Goal: Book appointment/travel/reservation

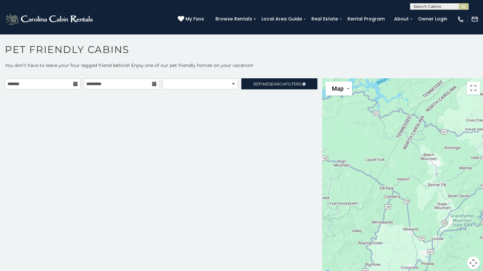
click at [75, 84] on icon at bounding box center [75, 83] width 5 height 5
click at [66, 84] on input "text" at bounding box center [43, 83] width 76 height 11
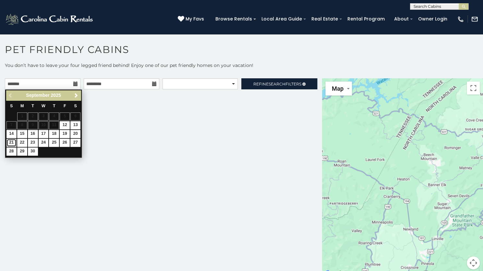
click at [10, 139] on link "21" at bounding box center [11, 143] width 10 height 8
type input "**********"
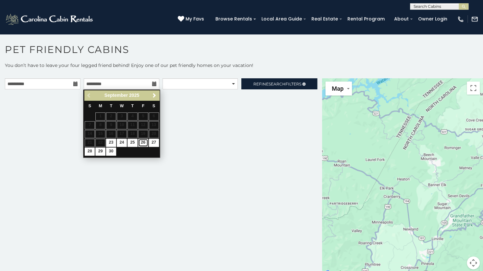
click at [142, 142] on link "26" at bounding box center [143, 143] width 10 height 8
type input "**********"
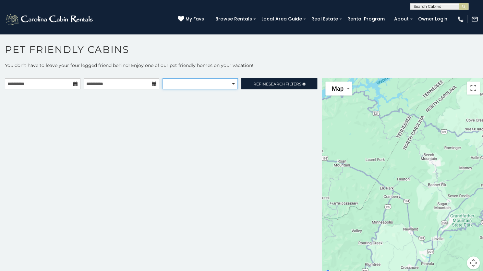
click at [232, 84] on select "**********" at bounding box center [200, 83] width 75 height 11
click at [265, 104] on div "**********" at bounding box center [161, 177] width 322 height 199
click at [271, 83] on span "Search" at bounding box center [277, 83] width 17 height 5
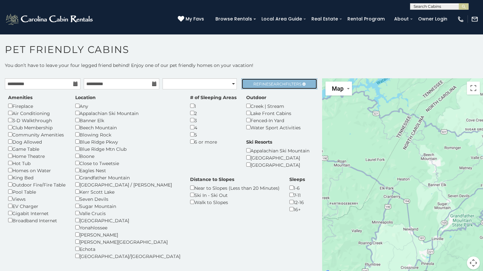
click at [269, 82] on span "Search" at bounding box center [277, 83] width 17 height 5
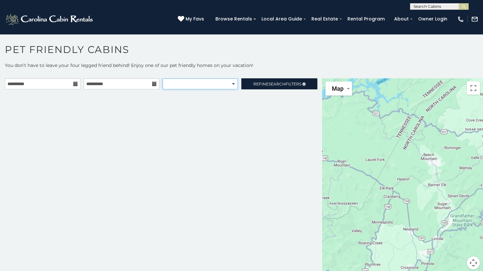
click at [233, 83] on select "**********" at bounding box center [200, 83] width 75 height 11
click at [254, 97] on div "**********" at bounding box center [161, 177] width 322 height 199
click at [273, 81] on span "Search" at bounding box center [277, 83] width 17 height 5
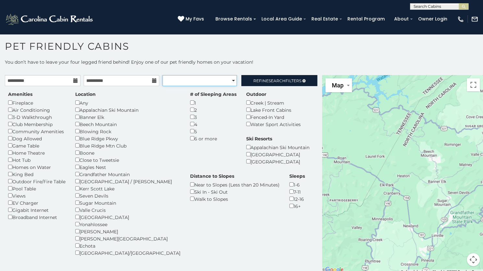
click at [228, 79] on select "**********" at bounding box center [200, 80] width 74 height 11
select select "**********"
click at [163, 75] on select "**********" at bounding box center [200, 80] width 74 height 11
click at [274, 77] on link "Refine Search Filters" at bounding box center [279, 80] width 76 height 11
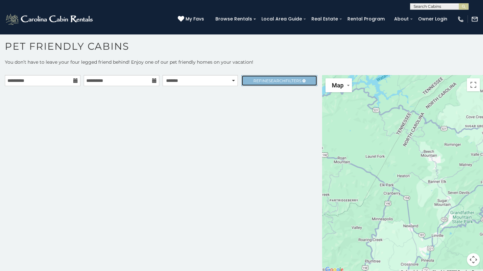
click at [274, 77] on link "Refine Search Filters" at bounding box center [279, 80] width 76 height 11
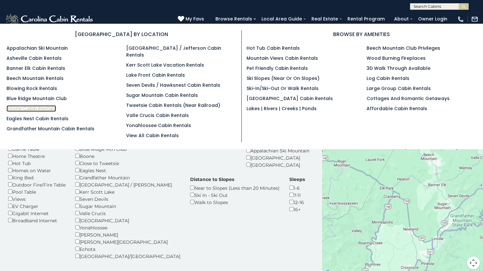
click at [38, 107] on link "Boone Cabin Rentals" at bounding box center [31, 108] width 50 height 6
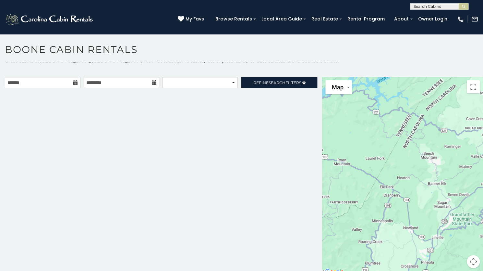
scroll to position [6, 0]
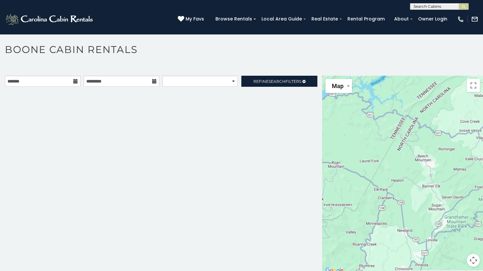
drag, startPoint x: 396, startPoint y: 164, endPoint x: 382, endPoint y: 174, distance: 17.5
click at [382, 174] on div at bounding box center [402, 175] width 161 height 199
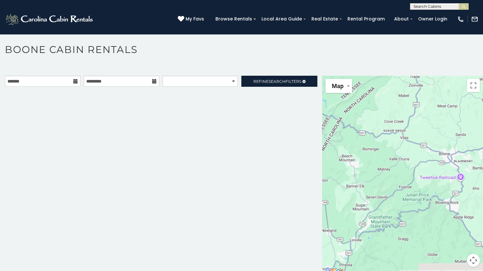
drag, startPoint x: 440, startPoint y: 181, endPoint x: 347, endPoint y: 175, distance: 93.7
click at [347, 175] on div at bounding box center [402, 175] width 161 height 199
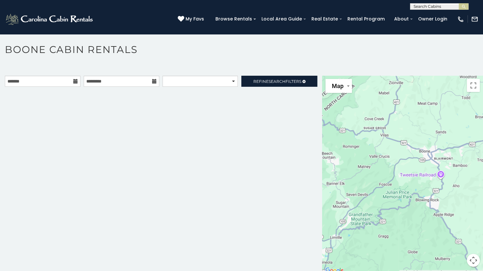
click at [220, 51] on h1 "Boone Cabin Rentals" at bounding box center [241, 52] width 483 height 18
click at [234, 233] on div "**********" at bounding box center [161, 175] width 322 height 199
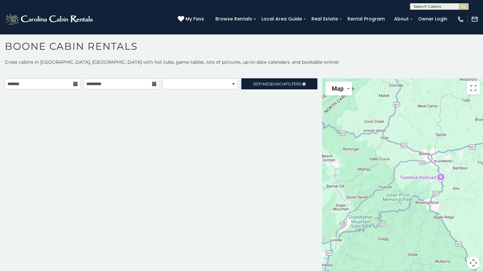
scroll to position [0, 0]
click at [421, 8] on input "text" at bounding box center [438, 8] width 57 height 6
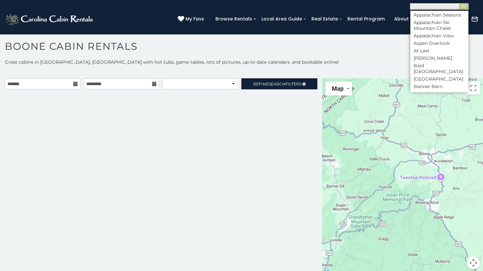
scroll to position [325, 0]
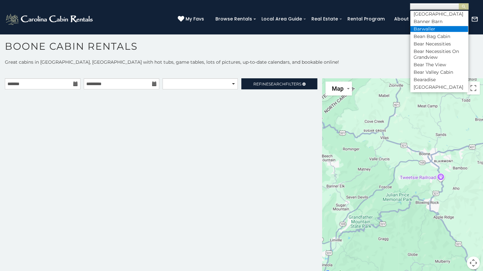
click at [428, 32] on li "Barwaller" at bounding box center [439, 29] width 58 height 6
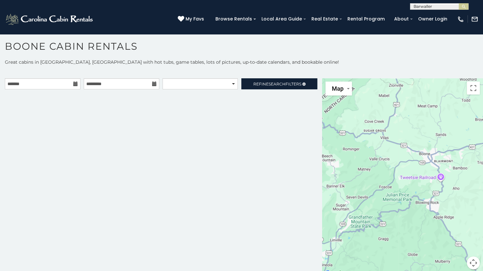
click at [76, 84] on icon at bounding box center [75, 83] width 5 height 5
drag, startPoint x: 452, startPoint y: 7, endPoint x: 406, endPoint y: 11, distance: 46.3
click at [406, 11] on header "**********" at bounding box center [241, 17] width 483 height 34
click at [428, 0] on div "**********" at bounding box center [241, 5] width 483 height 10
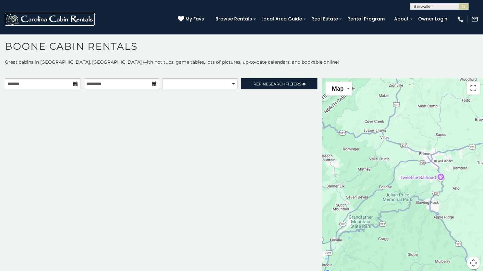
click at [43, 18] on img at bounding box center [50, 19] width 90 height 13
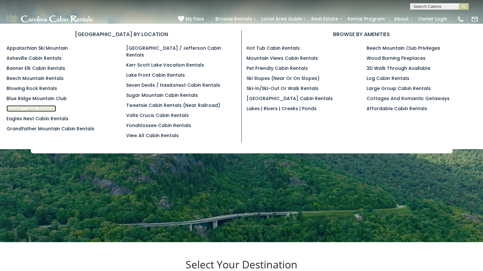
click at [43, 107] on link "Boone Cabin Rentals" at bounding box center [31, 108] width 50 height 6
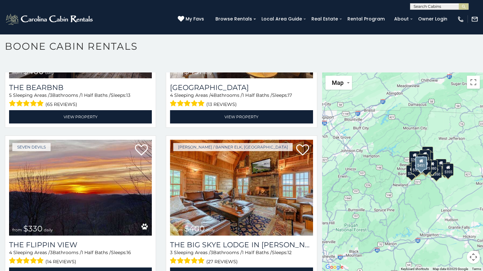
scroll to position [746, 0]
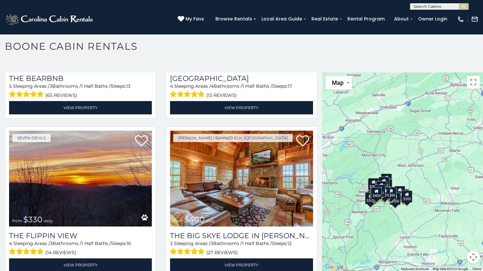
drag, startPoint x: 389, startPoint y: 172, endPoint x: 347, endPoint y: 199, distance: 49.8
click at [347, 199] on div "$349 $480 $525 $315 $355 $675 $635 $930 $400 $451 $330 $400 $485 $460 $395 $695…" at bounding box center [402, 171] width 161 height 199
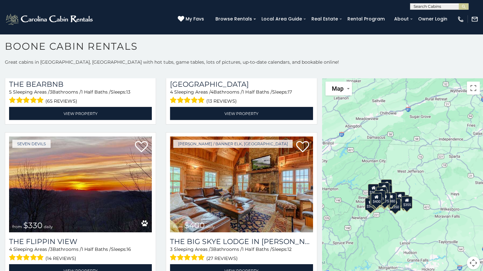
click at [376, 172] on div "$349 $480 $525 $315 $355 $675 $635 $930 $400 $451 $330 $400 $485 $460 $395 $695…" at bounding box center [402, 177] width 161 height 199
click at [390, 188] on div "$349 $480 $525 $315 $355 $675 $635 $930 $400 $451 $330 $400 $485 $460 $395 $695…" at bounding box center [402, 177] width 161 height 199
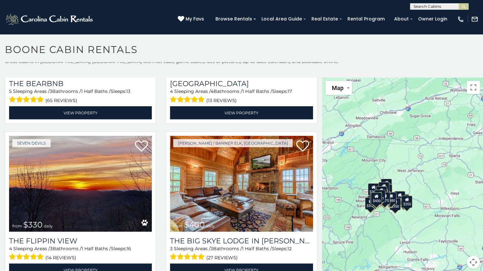
scroll to position [6, 0]
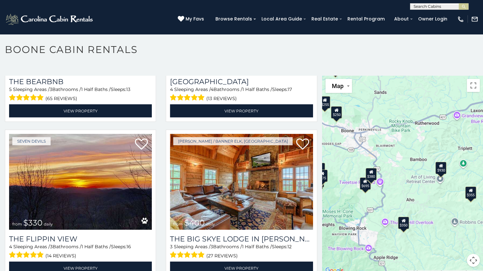
click at [436, 170] on div "$930" at bounding box center [440, 168] width 11 height 12
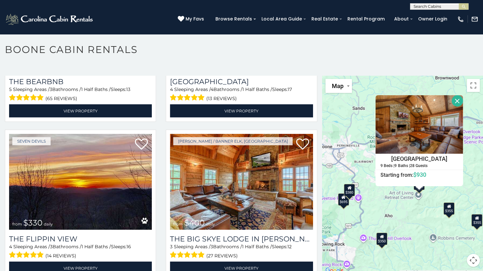
click at [444, 212] on div "$355" at bounding box center [449, 208] width 11 height 12
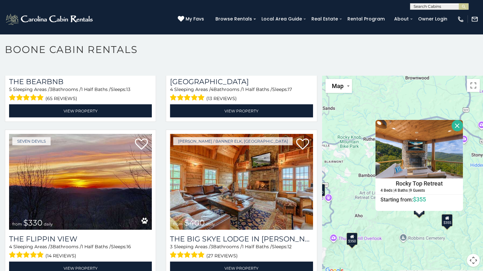
click at [350, 238] on icon at bounding box center [352, 236] width 4 height 5
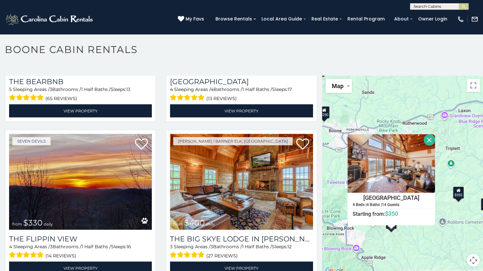
click at [428, 140] on button "Close" at bounding box center [429, 139] width 11 height 11
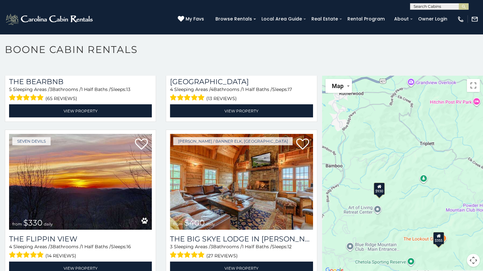
click at [434, 241] on div "$355" at bounding box center [438, 238] width 11 height 12
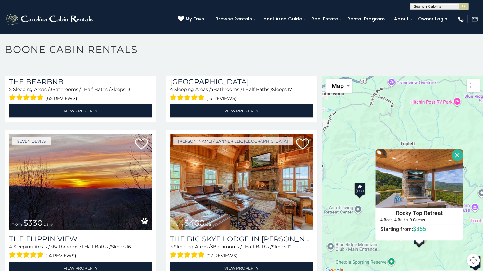
click at [455, 156] on button "Close" at bounding box center [457, 154] width 11 height 11
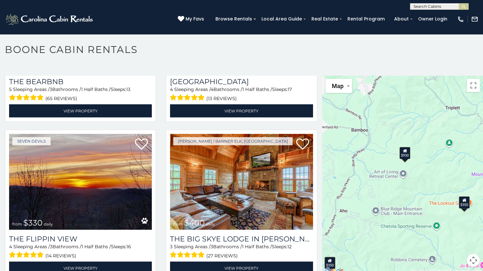
click at [403, 153] on icon at bounding box center [405, 150] width 4 height 5
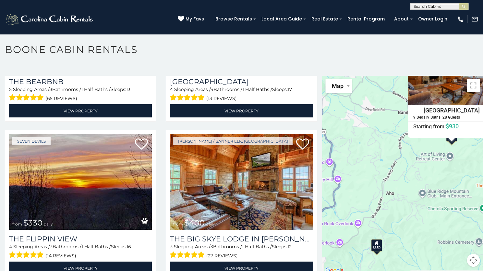
click at [374, 242] on icon at bounding box center [376, 242] width 4 height 5
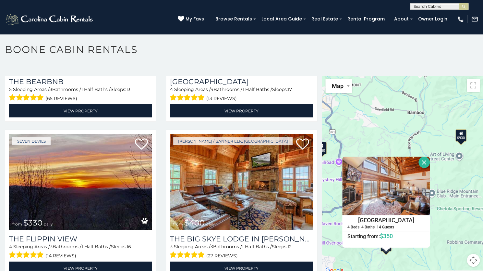
click at [419, 164] on button "Close" at bounding box center [424, 161] width 11 height 11
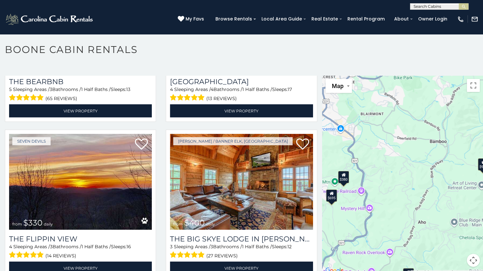
click at [343, 179] on div "$380" at bounding box center [343, 177] width 11 height 12
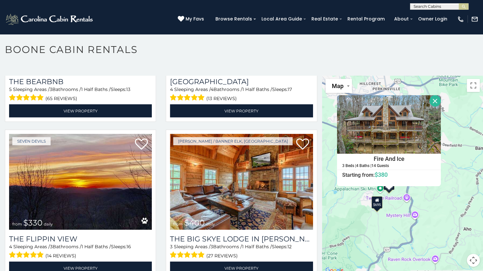
click at [372, 203] on div "$695" at bounding box center [377, 202] width 11 height 12
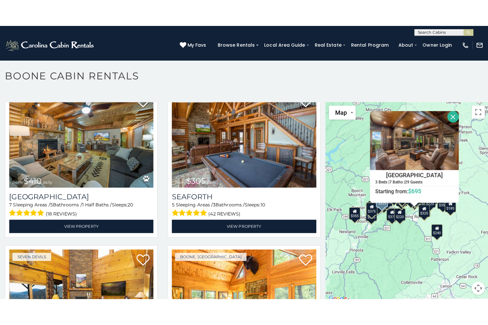
scroll to position [2175, 0]
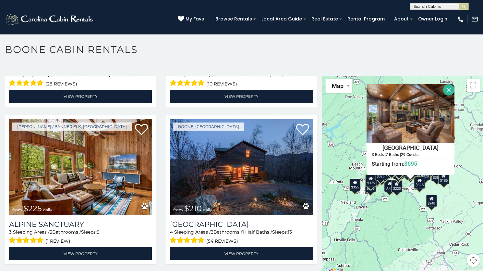
click at [443, 91] on button "Close" at bounding box center [448, 89] width 11 height 11
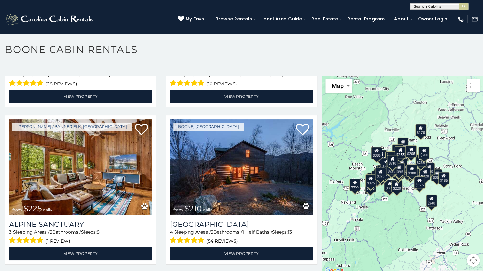
click at [426, 144] on div "$349 $480 $525 $315 $355 $675 $635 $930 $400 $451 $330 $400 $485 $460 $395 $695…" at bounding box center [402, 175] width 161 height 199
click at [470, 86] on button "Toggle fullscreen view" at bounding box center [473, 85] width 13 height 13
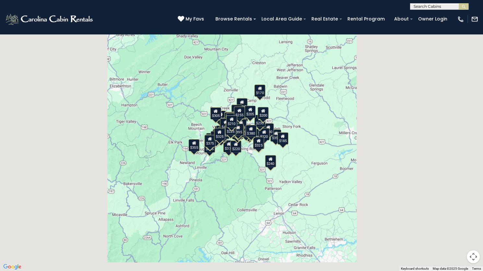
scroll to position [2199, 0]
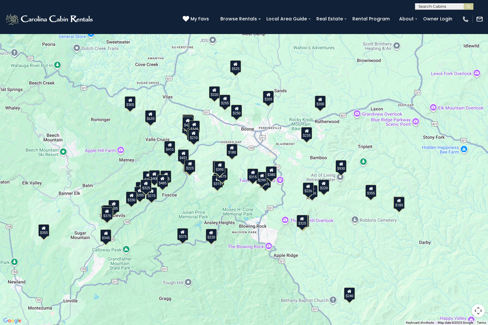
click at [398, 205] on div "$185" at bounding box center [399, 203] width 11 height 12
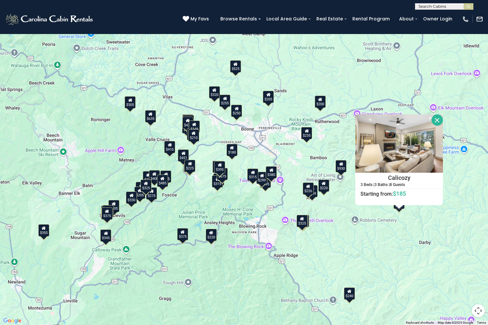
click at [436, 119] on button "Close" at bounding box center [437, 120] width 11 height 11
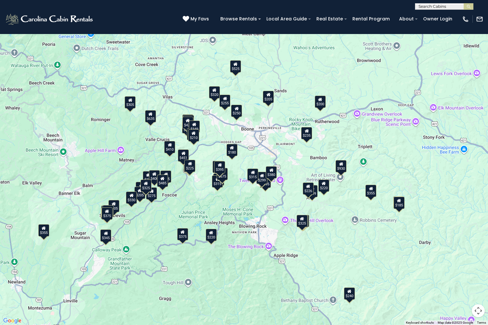
click at [307, 134] on div "$235" at bounding box center [306, 133] width 11 height 12
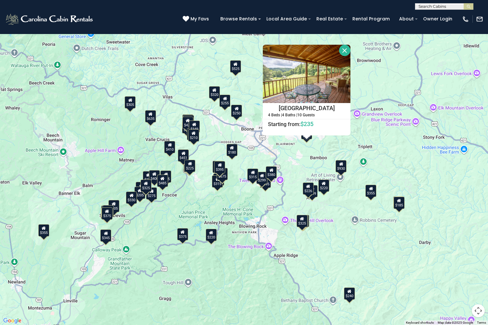
click at [348, 51] on button "Close" at bounding box center [344, 50] width 11 height 11
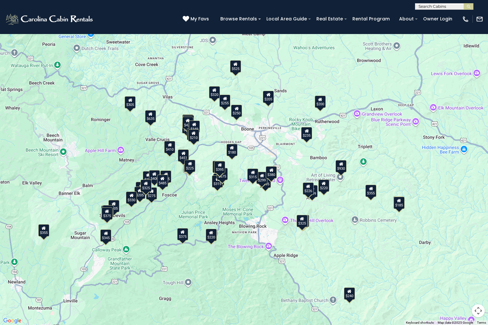
click at [314, 197] on div "$349 $480 $525 $315 $355 $675 $635 $930 $400 $451 $330 $400 $485 $460 $395 $695…" at bounding box center [244, 162] width 488 height 325
click at [316, 199] on div "$349 $480 $525 $315 $355 $675 $635 $930 $400 $451 $330 $400 $485 $460 $395 $695…" at bounding box center [244, 162] width 488 height 325
click at [323, 190] on div "$220" at bounding box center [323, 186] width 11 height 12
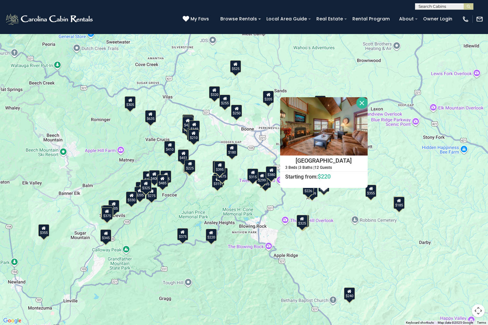
click at [362, 107] on button "Close" at bounding box center [361, 102] width 11 height 11
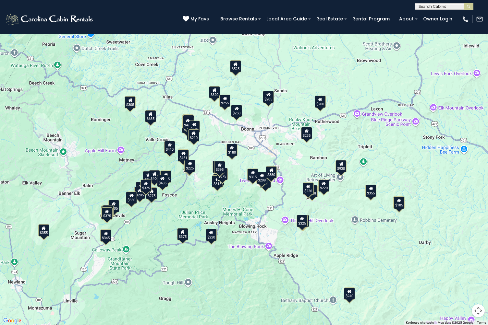
click at [312, 195] on div "$226" at bounding box center [308, 189] width 11 height 12
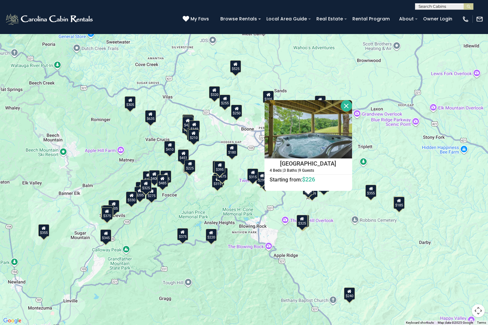
click at [349, 102] on button "Close" at bounding box center [346, 105] width 11 height 11
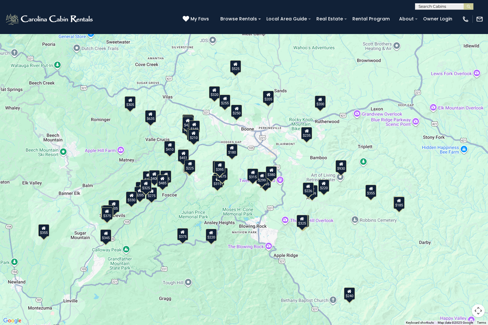
click at [308, 190] on div "$226" at bounding box center [308, 189] width 11 height 12
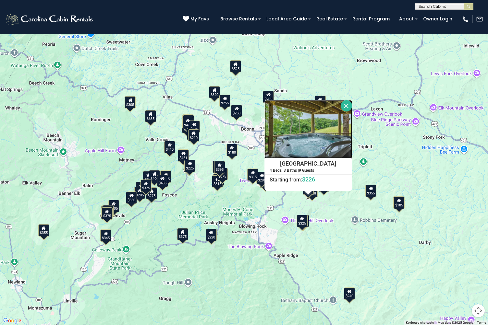
click at [347, 114] on img at bounding box center [308, 129] width 88 height 58
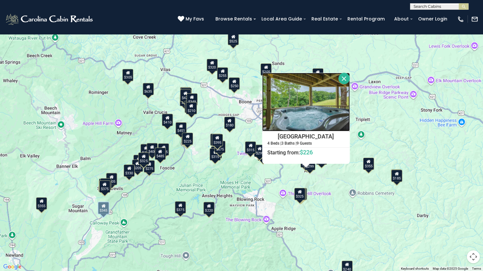
scroll to position [2759, 0]
